Goal: Task Accomplishment & Management: Manage account settings

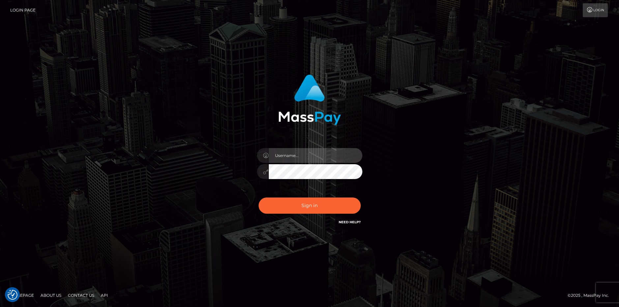
click at [278, 154] on input "text" at bounding box center [316, 155] width 94 height 15
type input "Vampykinz"
click at [301, 151] on input "Vampykinz" at bounding box center [316, 155] width 94 height 15
click at [285, 154] on input "text" at bounding box center [316, 155] width 94 height 15
type input "[EMAIL_ADDRESS][DOMAIN_NAME]"
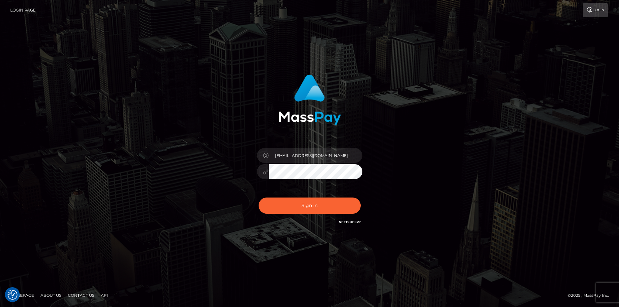
click at [259, 197] on button "Sign in" at bounding box center [310, 205] width 102 height 16
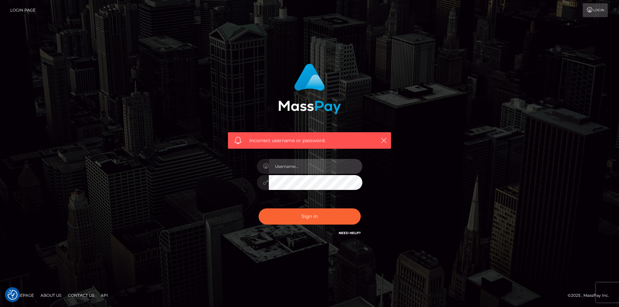
click at [279, 167] on input "text" at bounding box center [316, 166] width 94 height 15
type input "[EMAIL_ADDRESS][DOMAIN_NAME]"
click at [259, 208] on button "Sign in" at bounding box center [310, 216] width 102 height 16
click at [384, 138] on icon "button" at bounding box center [383, 140] width 7 height 7
click at [384, 140] on icon "button" at bounding box center [383, 140] width 7 height 7
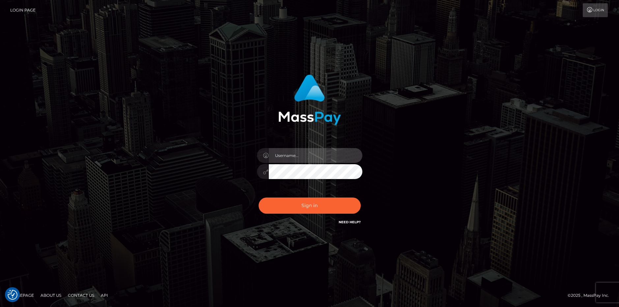
click at [289, 153] on input "text" at bounding box center [316, 155] width 94 height 15
type input "[EMAIL_ADDRESS][DOMAIN_NAME]"
click at [259, 197] on button "Sign in" at bounding box center [310, 205] width 102 height 16
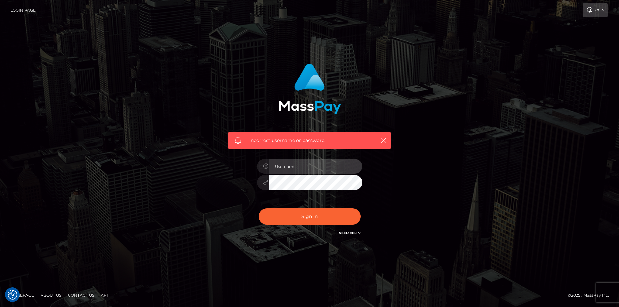
click at [285, 170] on input "text" at bounding box center [316, 166] width 94 height 15
type input "[EMAIL_ADDRESS][DOMAIN_NAME]"
click at [259, 208] on button "Sign in" at bounding box center [310, 216] width 102 height 16
click at [291, 163] on input "text" at bounding box center [316, 166] width 94 height 15
type input "[EMAIL_ADDRESS][DOMAIN_NAME]"
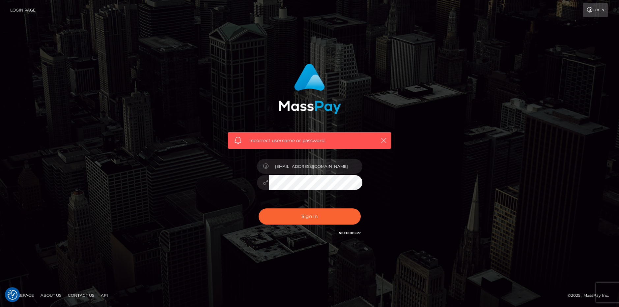
click at [259, 208] on button "Sign in" at bounding box center [310, 216] width 102 height 16
click at [384, 138] on icon "button" at bounding box center [383, 140] width 7 height 7
click at [385, 138] on icon "button" at bounding box center [383, 140] width 7 height 7
click at [279, 167] on input "text" at bounding box center [316, 166] width 94 height 15
type input "Vampykinzvt@gmail.com"
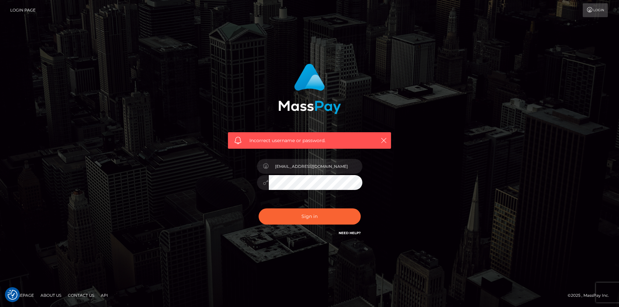
click at [259, 208] on button "Sign in" at bounding box center [310, 216] width 102 height 16
click at [383, 141] on icon "button" at bounding box center [383, 140] width 7 height 7
click at [384, 142] on icon "button" at bounding box center [383, 140] width 7 height 7
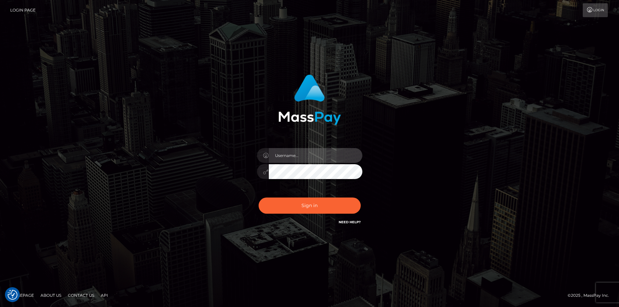
click at [284, 160] on input "text" at bounding box center [316, 155] width 94 height 15
type input "Vampykinzvt@gmail.com"
click at [264, 173] on icon at bounding box center [266, 171] width 6 height 5
